Goal: Information Seeking & Learning: Compare options

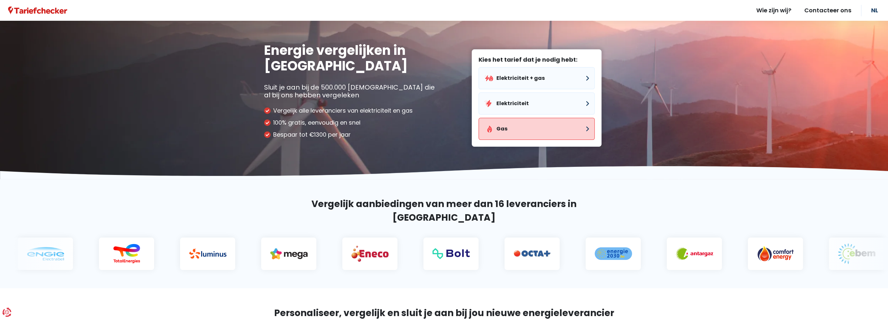
click at [558, 130] on button "Gas" at bounding box center [537, 129] width 116 height 22
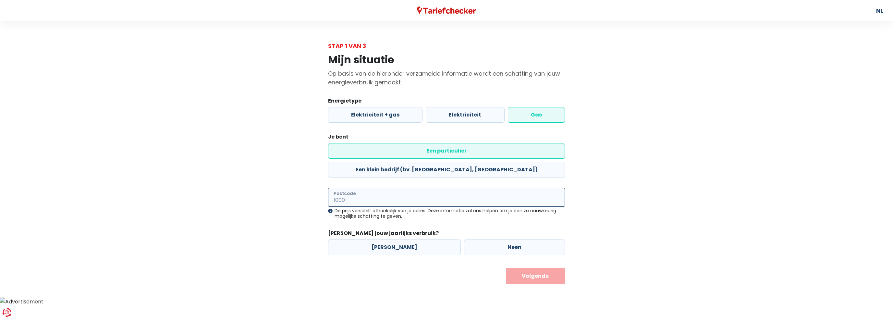
click at [381, 188] on input "Postcode" at bounding box center [446, 197] width 237 height 19
type input "2930"
click at [377, 239] on label "[PERSON_NAME]" at bounding box center [394, 247] width 133 height 16
click at [377, 239] on input "[PERSON_NAME]" at bounding box center [394, 247] width 133 height 16
radio input "true"
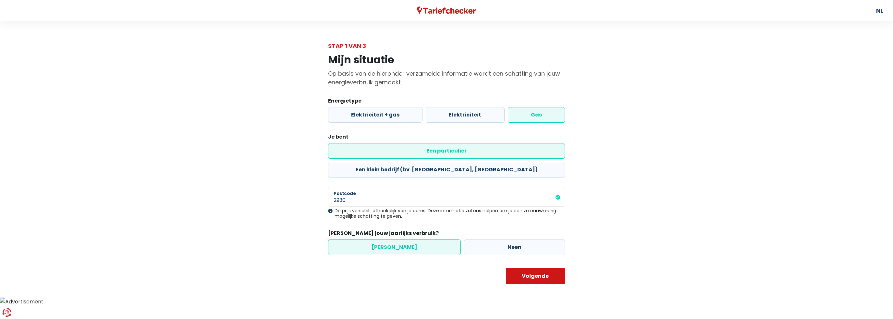
click at [526, 268] on button "Volgende" at bounding box center [535, 276] width 59 height 16
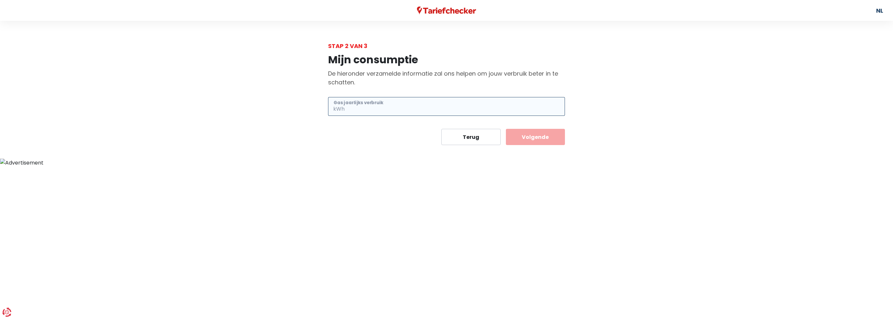
click at [368, 103] on input "Gas jaarlijks verbruik" at bounding box center [455, 106] width 219 height 19
type input "5220"
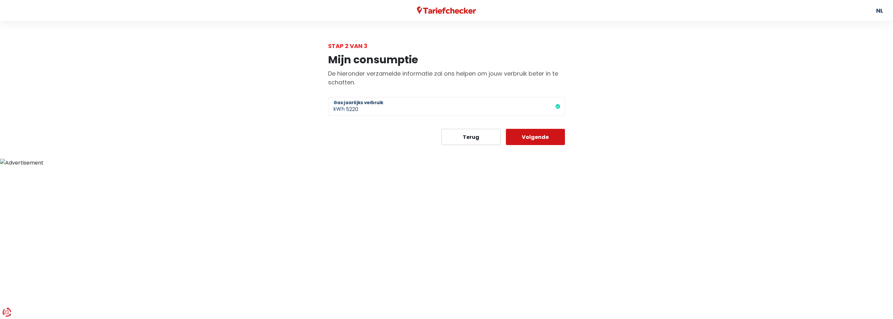
click at [530, 137] on button "Volgende" at bounding box center [535, 137] width 59 height 16
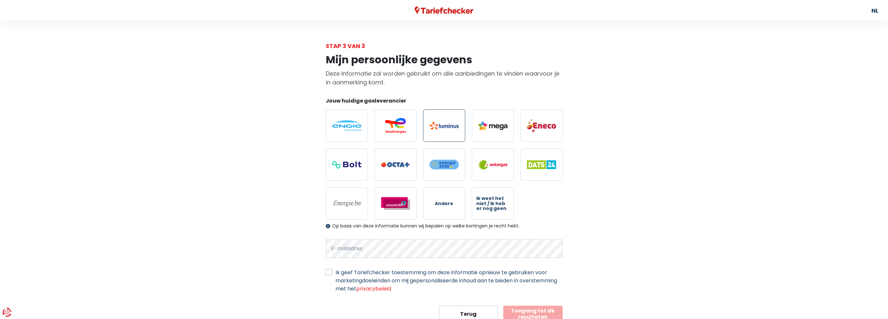
click at [433, 122] on img at bounding box center [444, 126] width 29 height 8
click at [433, 122] on input "radio" at bounding box center [444, 125] width 42 height 32
radio input "true"
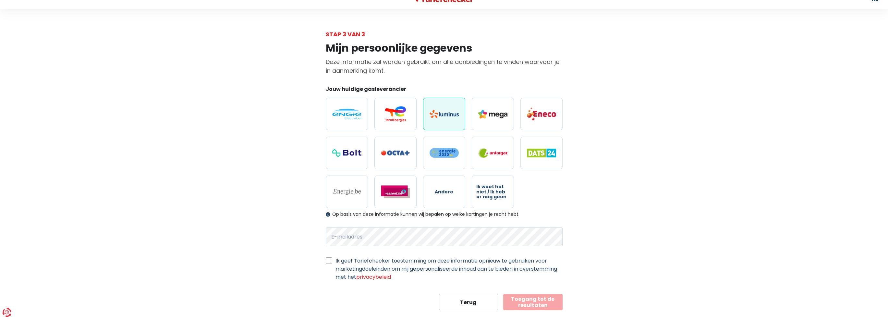
scroll to position [23, 0]
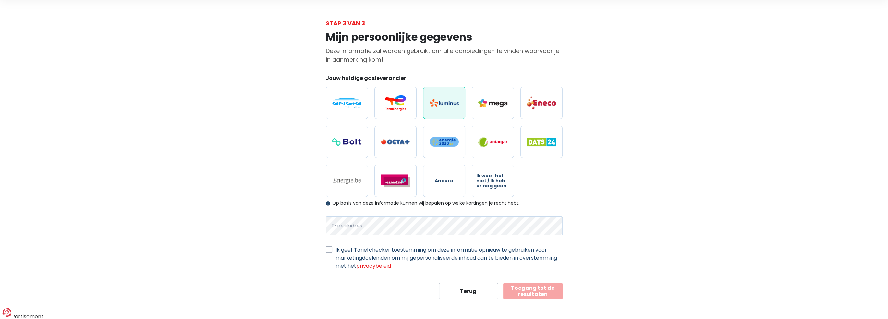
click at [336, 250] on label "Ik geef Tariefchecker toestemming om deze informatie opnieuw te gebruiken voor …" at bounding box center [449, 258] width 227 height 24
click at [331, 250] on input "Ik geef Tariefchecker toestemming om deze informatie opnieuw te gebruiken voor …" at bounding box center [329, 249] width 6 height 6
checkbox input "true"
click at [524, 290] on button "Toegang tot de resultaten" at bounding box center [532, 291] width 59 height 16
click at [533, 287] on button "Toegang tot de resultaten" at bounding box center [532, 291] width 59 height 16
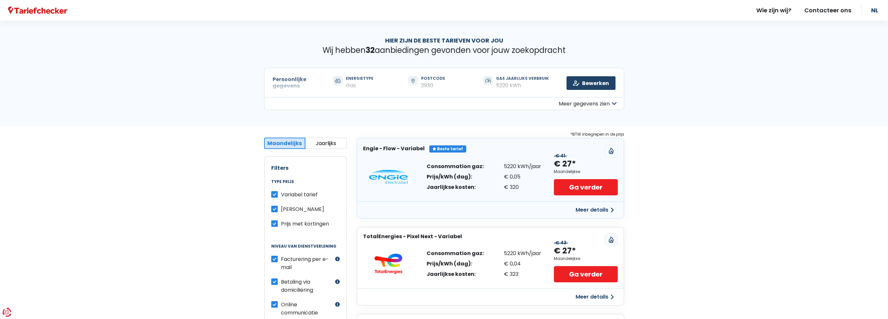
click at [281, 194] on label "Variabel tarief" at bounding box center [299, 194] width 37 height 8
click at [271, 194] on input "Variabel tarief" at bounding box center [274, 193] width 6 height 6
checkbox input "false"
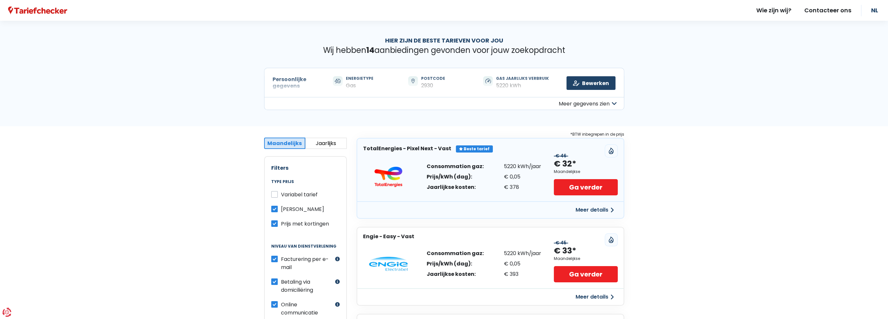
click at [592, 208] on button "Meer details" at bounding box center [595, 210] width 46 height 12
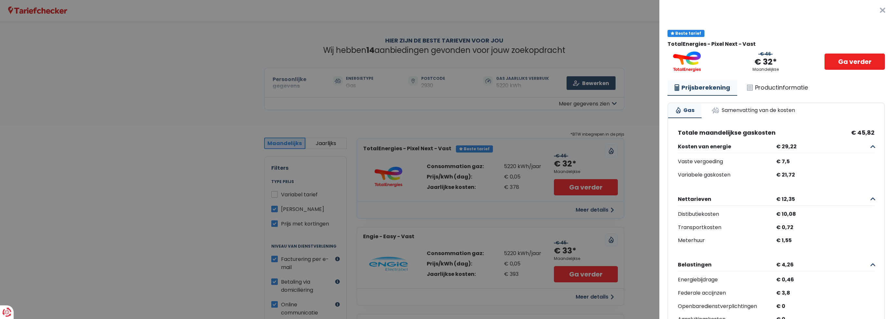
click at [872, 14] on button "×" at bounding box center [882, 10] width 21 height 21
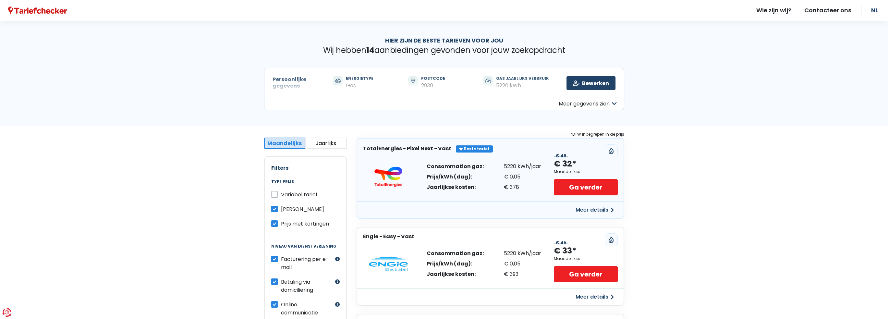
click at [324, 140] on button "Jaarlijks" at bounding box center [326, 143] width 42 height 11
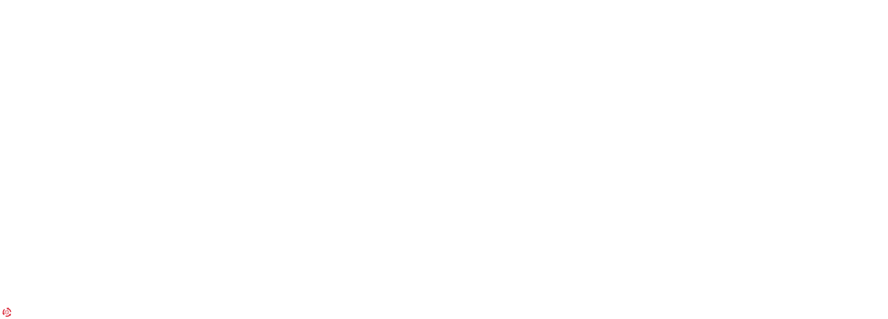
scroll to position [23, 0]
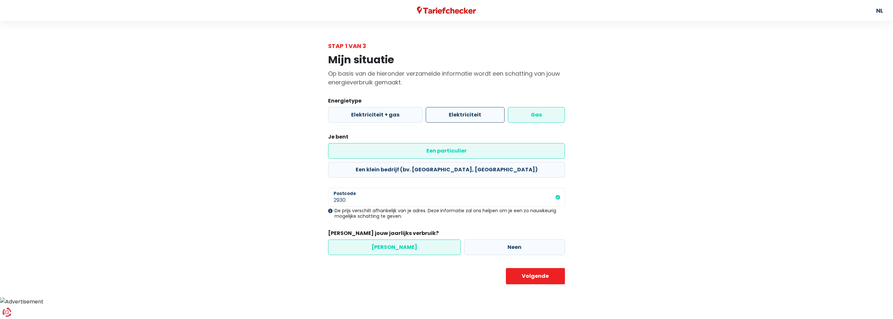
click at [488, 117] on label "Elektriciteit" at bounding box center [465, 115] width 79 height 16
click at [488, 117] on input "Elektriciteit" at bounding box center [465, 115] width 79 height 16
radio input "true"
radio input "false"
click at [520, 268] on button "Volgende" at bounding box center [535, 276] width 59 height 16
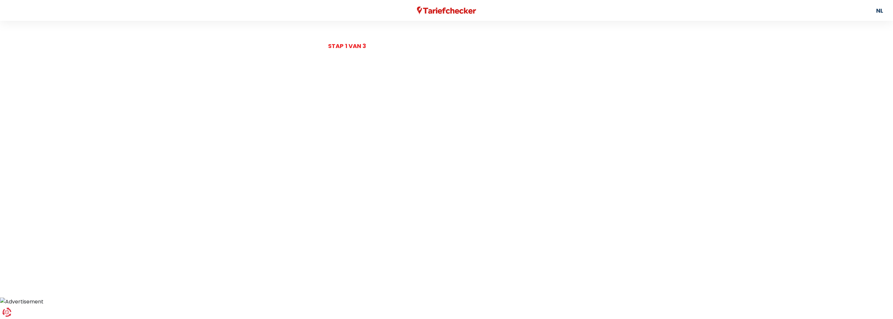
select select
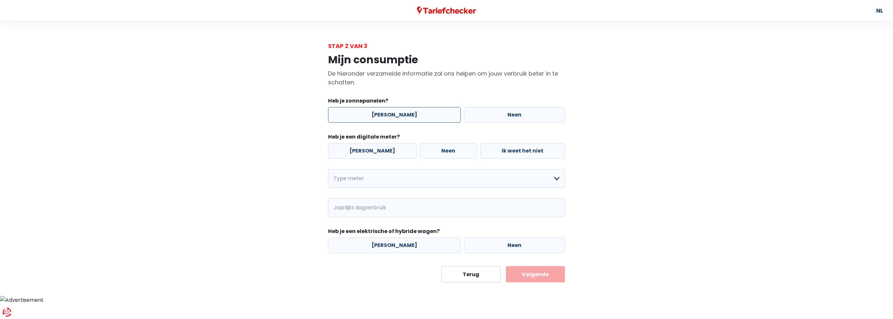
click at [411, 120] on label "[PERSON_NAME]" at bounding box center [394, 115] width 133 height 16
click at [411, 120] on input "[PERSON_NAME]" at bounding box center [394, 115] width 133 height 16
radio input "true"
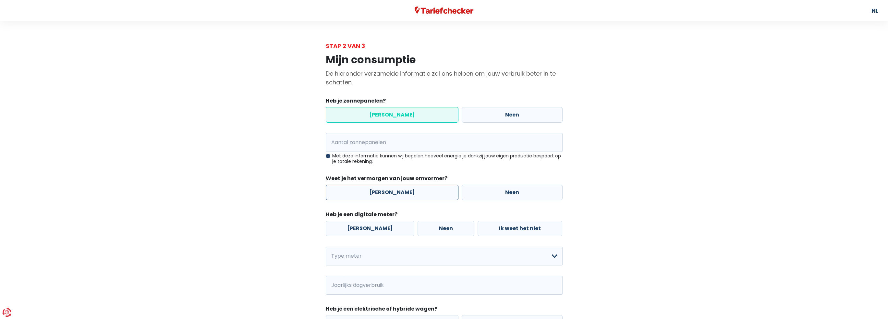
click at [373, 192] on label "[PERSON_NAME]" at bounding box center [392, 193] width 133 height 16
click at [373, 192] on input "[PERSON_NAME]" at bounding box center [392, 193] width 133 height 16
radio input "true"
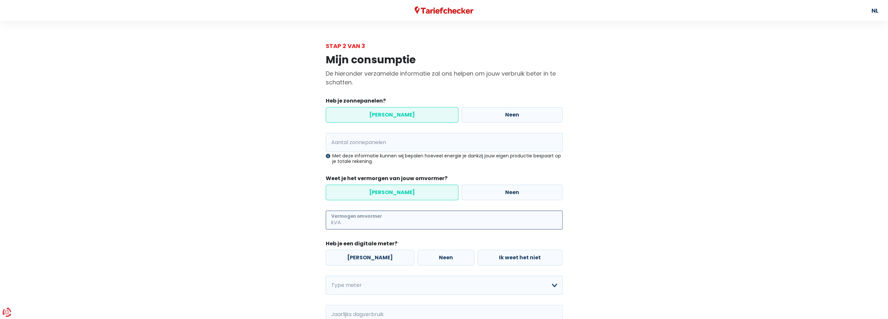
click at [370, 220] on input "Vermogen omvormer" at bounding box center [452, 220] width 220 height 19
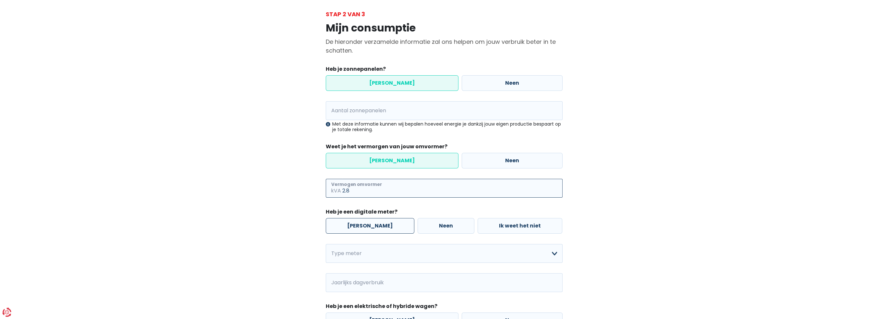
scroll to position [32, 0]
type input "2"
click at [368, 231] on label "[PERSON_NAME]" at bounding box center [370, 225] width 89 height 16
click at [368, 231] on input "[PERSON_NAME]" at bounding box center [370, 225] width 89 height 16
radio input "true"
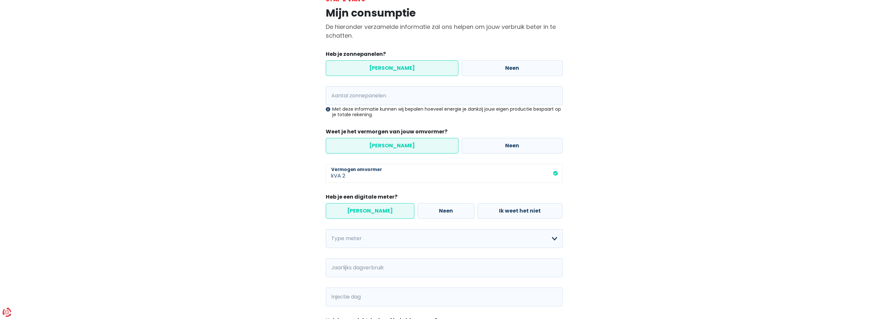
scroll to position [65, 0]
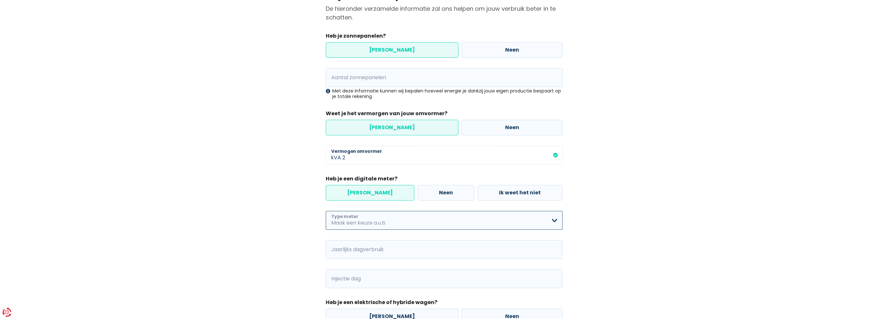
click at [372, 225] on select "Enkelvoudig Tweevoudig Enkelvoudig + uitsluitend nachttarief Tweevoudig + uitsl…" at bounding box center [444, 220] width 237 height 19
select select "day_single_rate"
click at [326, 211] on select "Enkelvoudig Tweevoudig Enkelvoudig + uitsluitend nachttarief Tweevoudig + uitsl…" at bounding box center [444, 220] width 237 height 19
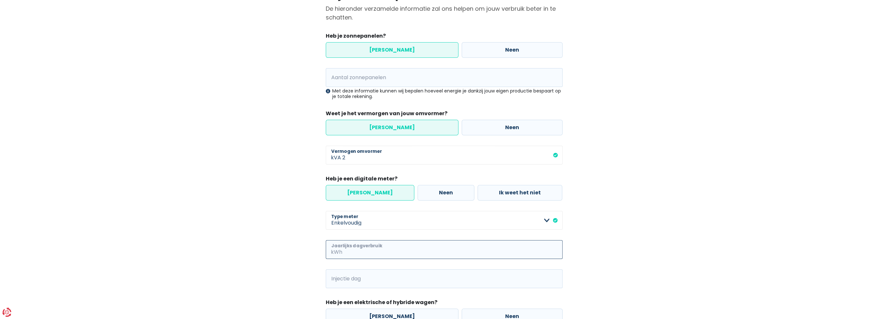
click at [364, 252] on input "Jaarlijks dagverbruik" at bounding box center [453, 249] width 219 height 19
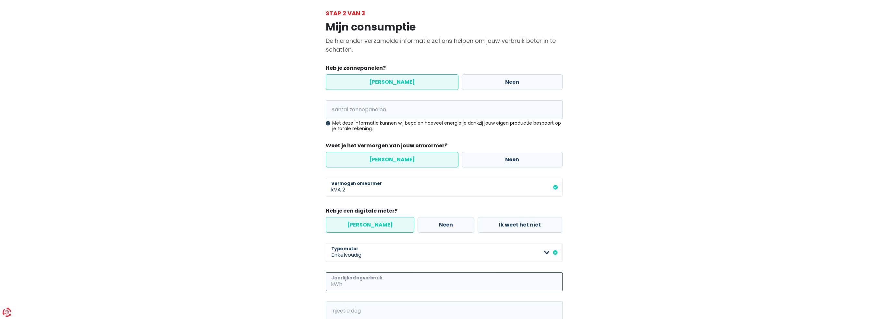
scroll to position [32, 0]
type input "1600"
click at [367, 311] on input "Injectie dag" at bounding box center [453, 311] width 219 height 19
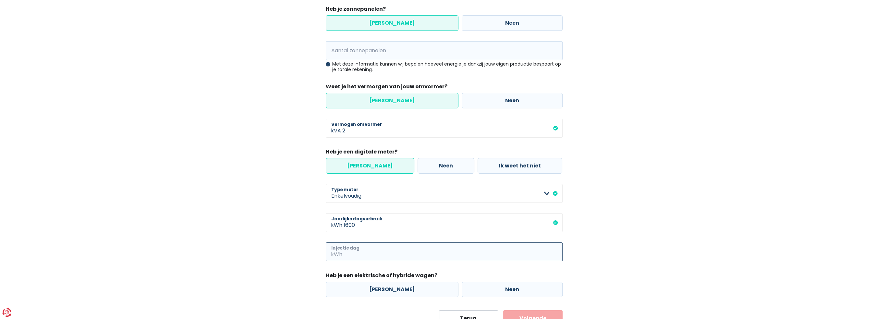
scroll to position [120, 0]
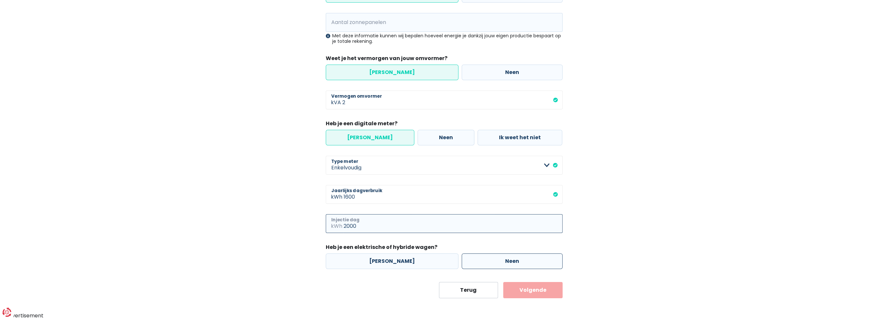
type input "2000"
click at [516, 266] on label "Neen" at bounding box center [512, 261] width 101 height 16
click at [516, 266] on input "Neen" at bounding box center [512, 261] width 101 height 16
radio input "true"
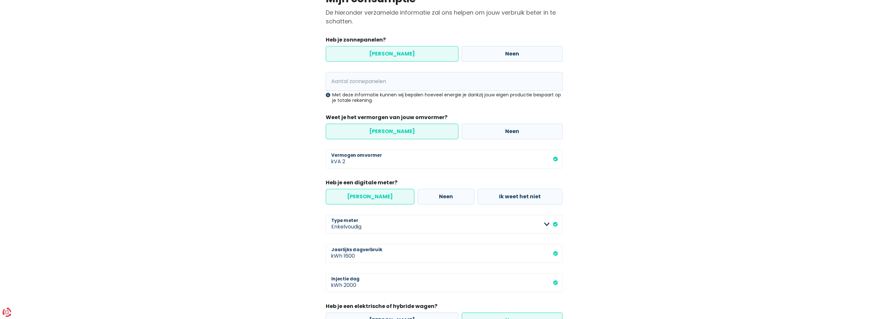
scroll to position [23, 0]
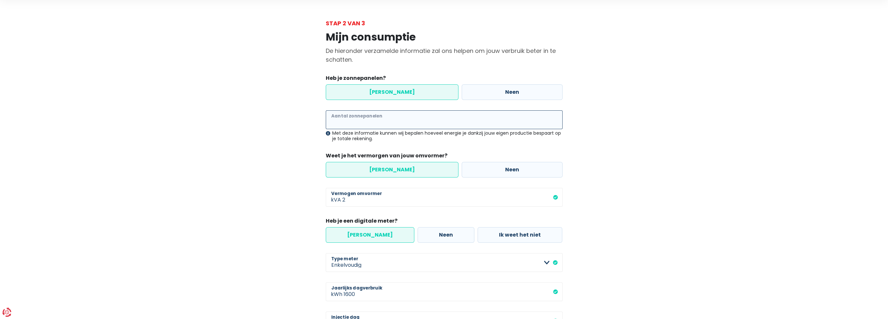
click at [356, 124] on input "Aantal zonnepanelen" at bounding box center [444, 119] width 237 height 19
click at [350, 198] on input "2" at bounding box center [452, 197] width 220 height 19
type input "2.8"
click at [363, 127] on input "Aantal zonnepanelen" at bounding box center [444, 119] width 237 height 19
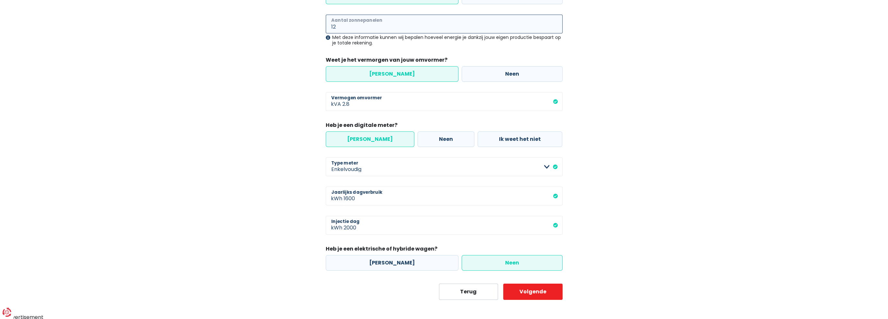
scroll to position [120, 0]
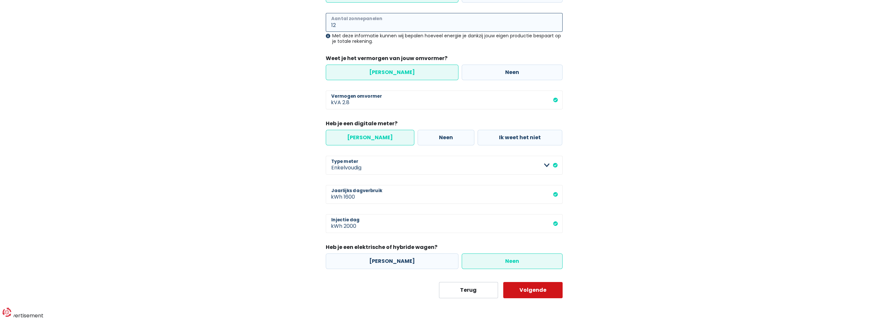
type input "12"
click at [532, 290] on button "Volgende" at bounding box center [532, 290] width 59 height 16
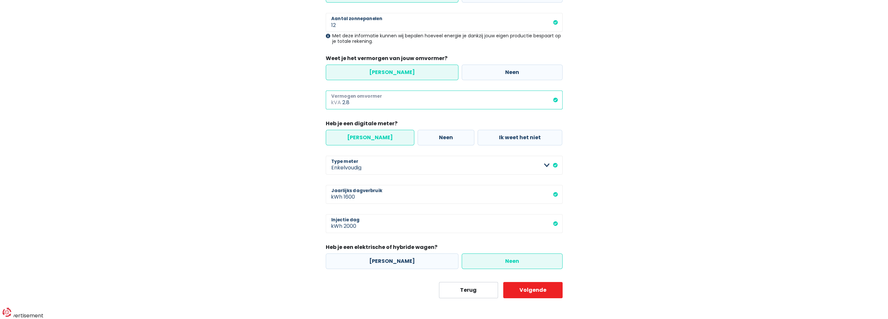
drag, startPoint x: 348, startPoint y: 103, endPoint x: 341, endPoint y: 105, distance: 8.1
click at [341, 105] on div "2.8 kVA Vermogen omvormer" at bounding box center [444, 100] width 237 height 19
type input "3"
click at [547, 294] on button "Volgende" at bounding box center [532, 290] width 59 height 16
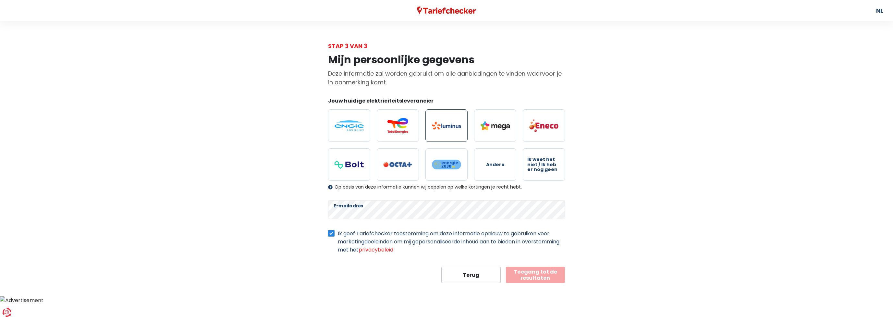
click at [444, 119] on label at bounding box center [446, 125] width 42 height 32
click at [444, 119] on input "radio" at bounding box center [446, 125] width 42 height 32
radio input "true"
click at [541, 272] on button "Toegang tot de resultaten" at bounding box center [535, 275] width 59 height 16
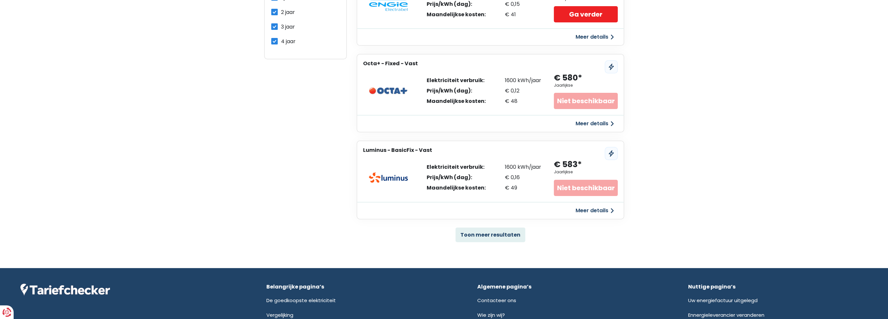
scroll to position [357, 0]
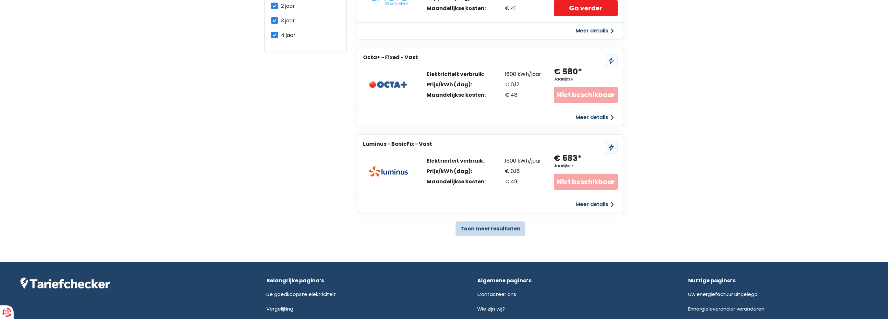
click at [504, 226] on button "Toon meer resultaten" at bounding box center [491, 228] width 70 height 15
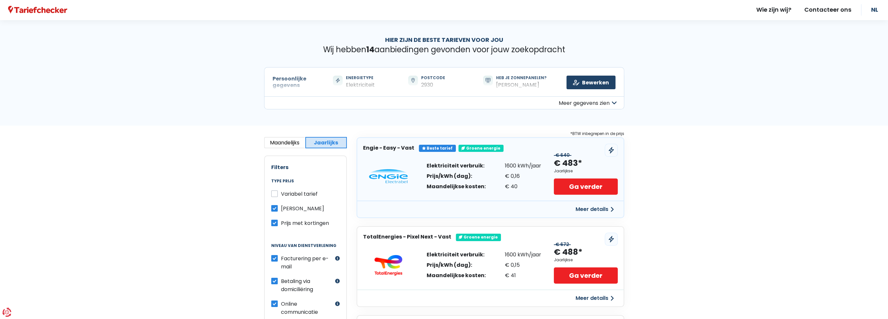
scroll to position [0, 0]
